Goal: Transaction & Acquisition: Purchase product/service

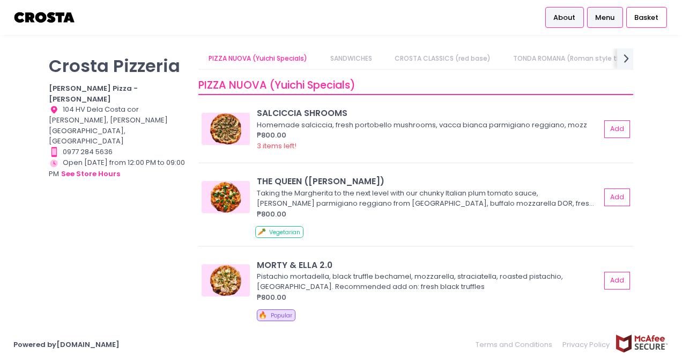
click at [557, 13] on span "About" at bounding box center [565, 17] width 22 height 11
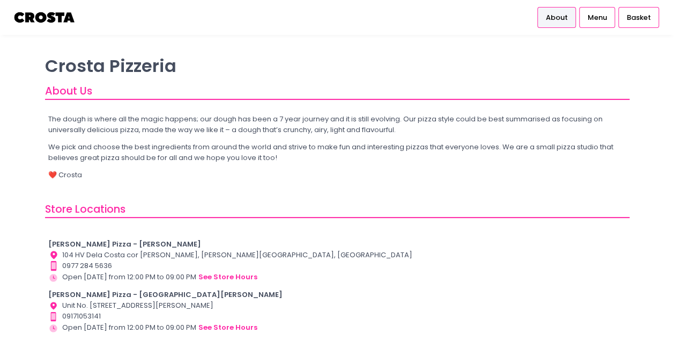
scroll to position [40, 0]
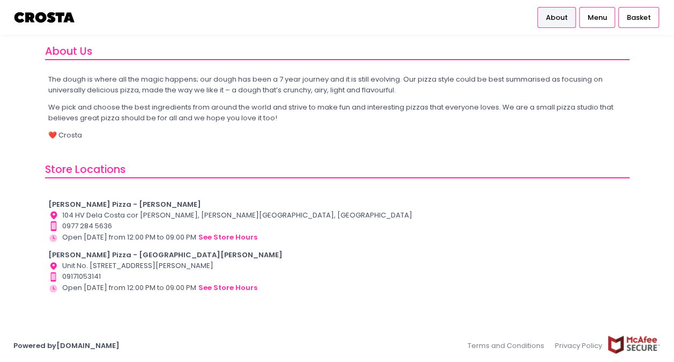
click at [115, 257] on b "[PERSON_NAME] Pizza - [GEOGRAPHIC_DATA][PERSON_NAME]" at bounding box center [165, 254] width 234 height 10
click at [219, 288] on button "see store hours" at bounding box center [228, 288] width 60 height 12
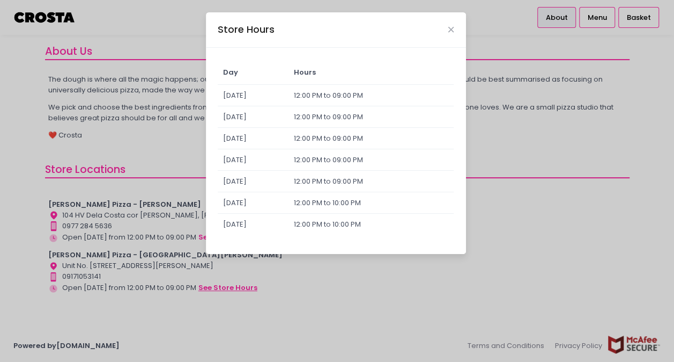
scroll to position [39, 0]
click at [453, 29] on button "Close" at bounding box center [450, 29] width 5 height 5
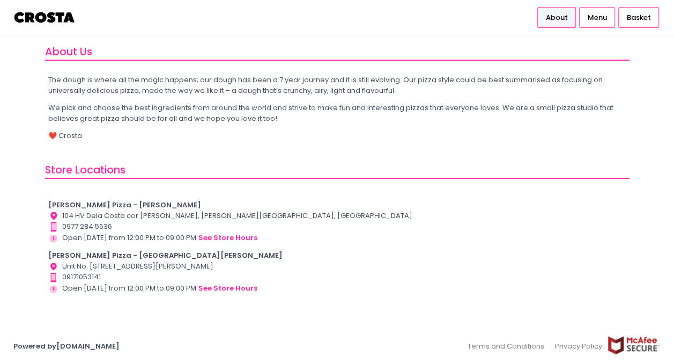
click at [68, 16] on img at bounding box center [44, 17] width 63 height 19
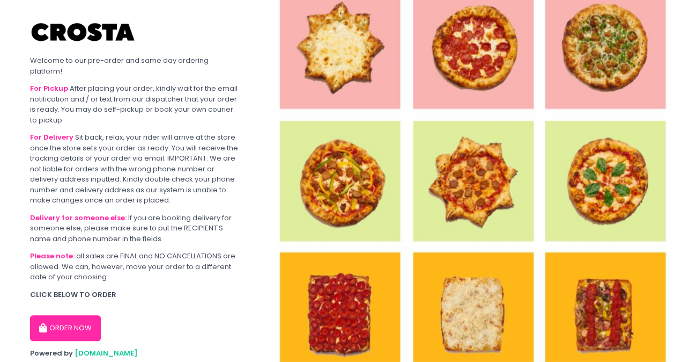
click at [63, 327] on button "ORDER NOW" at bounding box center [65, 328] width 71 height 26
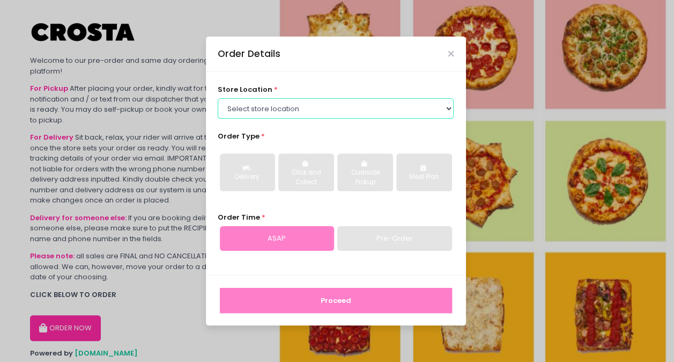
click at [277, 107] on select "Select store location [PERSON_NAME] Pizza - [PERSON_NAME] Pizza - [GEOGRAPHIC_D…" at bounding box center [336, 108] width 236 height 20
select select "65090bae48156caed44a5eb4"
click at [218, 98] on select "Select store location [PERSON_NAME] Pizza - [PERSON_NAME] Pizza - [GEOGRAPHIC_D…" at bounding box center [336, 108] width 236 height 20
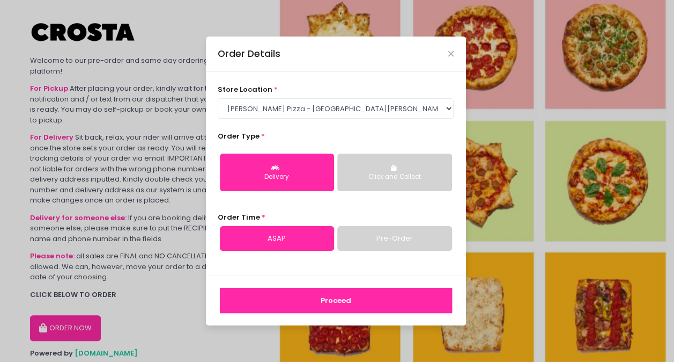
click at [269, 174] on div "Delivery" at bounding box center [276, 177] width 99 height 10
click at [362, 236] on link "Pre-Order" at bounding box center [394, 238] width 114 height 25
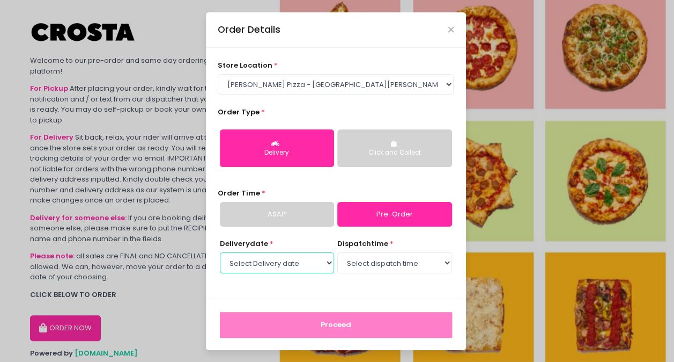
click at [300, 268] on select "Select Delivery date [DATE] [DATE] [DATE] [DATE] [DATE] [DATE]" at bounding box center [277, 262] width 114 height 20
select select "[DATE]"
click at [220, 252] on select "Select Delivery date [DATE] [DATE] [DATE] [DATE] [DATE] [DATE]" at bounding box center [277, 262] width 114 height 20
click at [359, 260] on select "Select dispatch time 12:00 PM - 12:30 PM 12:30 PM - 01:00 PM 01:00 PM - 01:30 P…" at bounding box center [394, 262] width 114 height 20
select select "18:00"
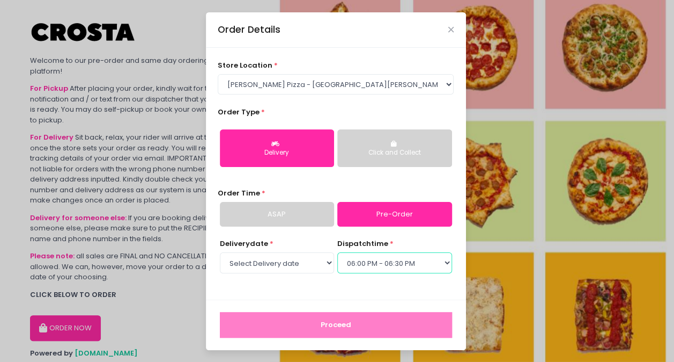
click at [337, 252] on select "Select dispatch time 12:00 PM - 12:30 PM 12:30 PM - 01:00 PM 01:00 PM - 01:30 P…" at bounding box center [394, 262] width 114 height 20
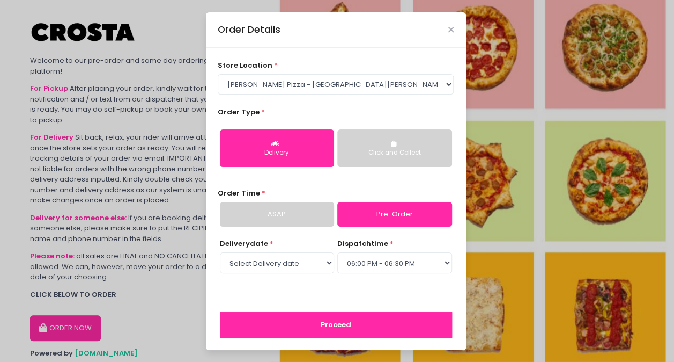
click at [349, 331] on button "Proceed" at bounding box center [336, 325] width 232 height 26
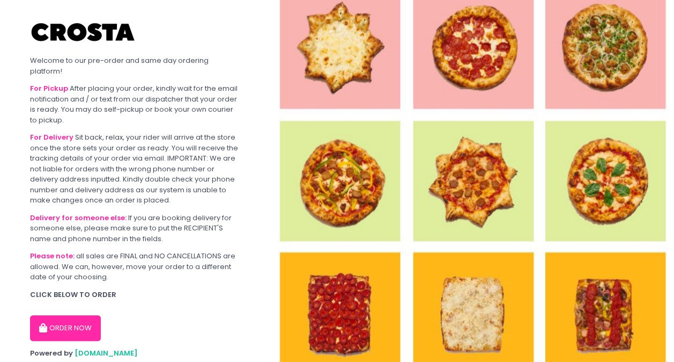
drag, startPoint x: 89, startPoint y: 309, endPoint x: 90, endPoint y: 318, distance: 8.6
click at [89, 308] on div "ORDER NOW" at bounding box center [135, 323] width 210 height 34
click at [90, 318] on button "ORDER NOW" at bounding box center [65, 328] width 71 height 26
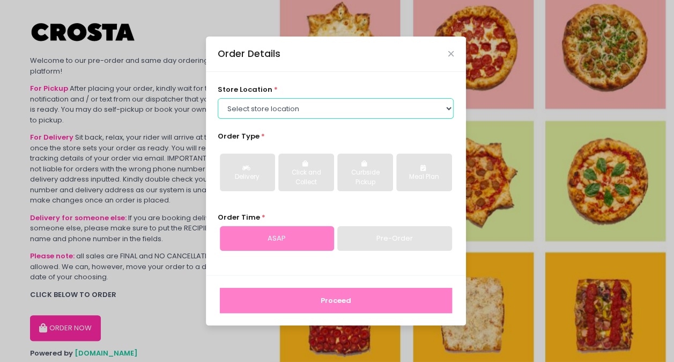
click at [307, 106] on select "Select store location [PERSON_NAME] Pizza - [PERSON_NAME] Pizza - [GEOGRAPHIC_D…" at bounding box center [336, 108] width 236 height 20
select select "5fabb2e53664a8677beaeb89"
click at [218, 98] on select "Select store location [PERSON_NAME] Pizza - [PERSON_NAME] Pizza - [GEOGRAPHIC_D…" at bounding box center [336, 108] width 236 height 20
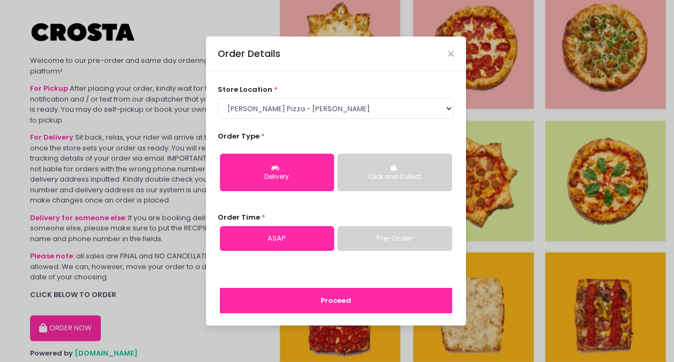
click at [426, 231] on link "Pre-Order" at bounding box center [394, 238] width 114 height 25
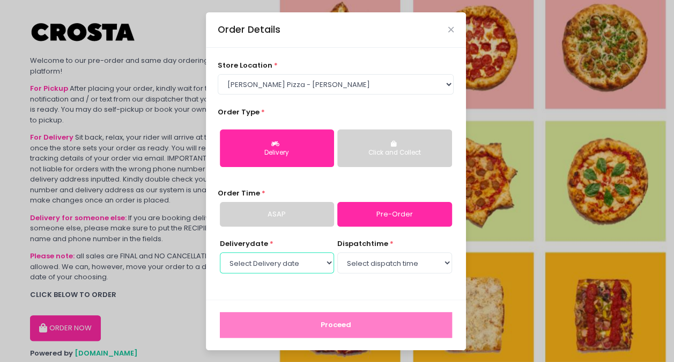
click at [281, 266] on select "Select Delivery date [DATE] [DATE] [DATE] [DATE] [DATE] [DATE]" at bounding box center [277, 262] width 114 height 20
select select "[DATE]"
click at [220, 252] on select "Select Delivery date [DATE] [DATE] [DATE] [DATE] [DATE] [DATE]" at bounding box center [277, 262] width 114 height 20
click at [365, 259] on select "Select dispatch time 12:00 PM - 12:30 PM 12:30 PM - 01:00 PM 01:00 PM - 01:30 P…" at bounding box center [394, 262] width 114 height 20
select select "18:00"
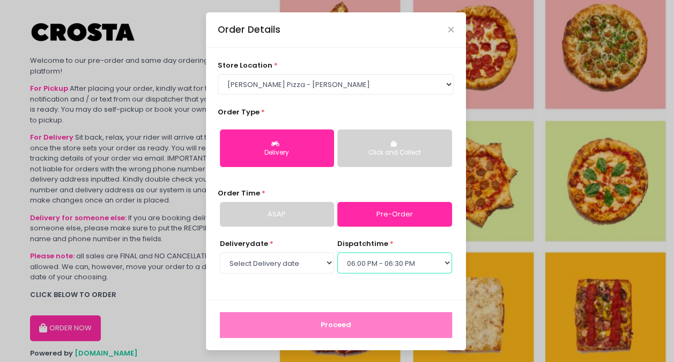
click at [337, 252] on select "Select dispatch time 12:00 PM - 12:30 PM 12:30 PM - 01:00 PM 01:00 PM - 01:30 P…" at bounding box center [394, 262] width 114 height 20
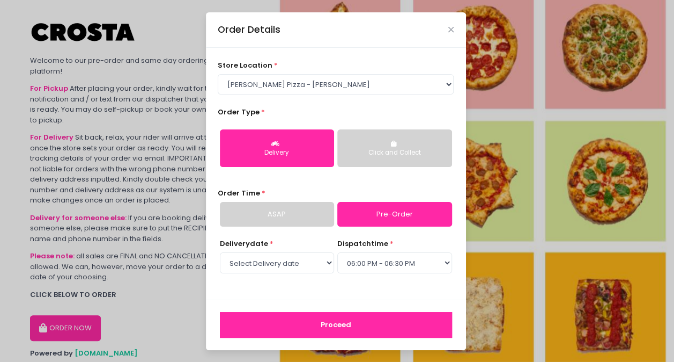
click at [336, 326] on button "Proceed" at bounding box center [336, 325] width 232 height 26
